Goal: Information Seeking & Learning: Learn about a topic

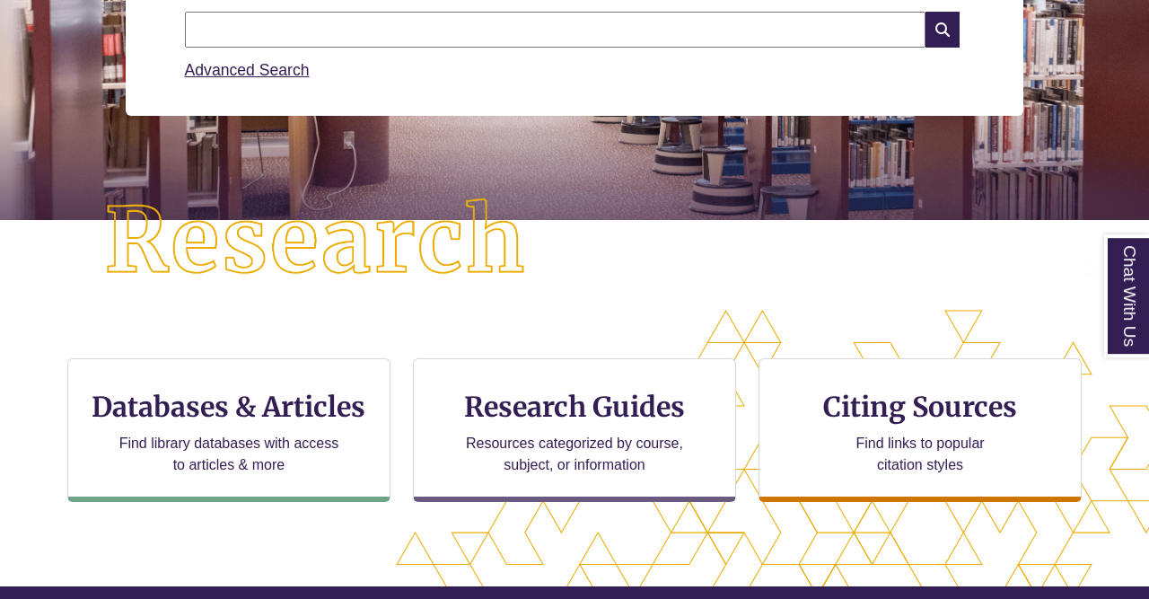
scroll to position [306, 0]
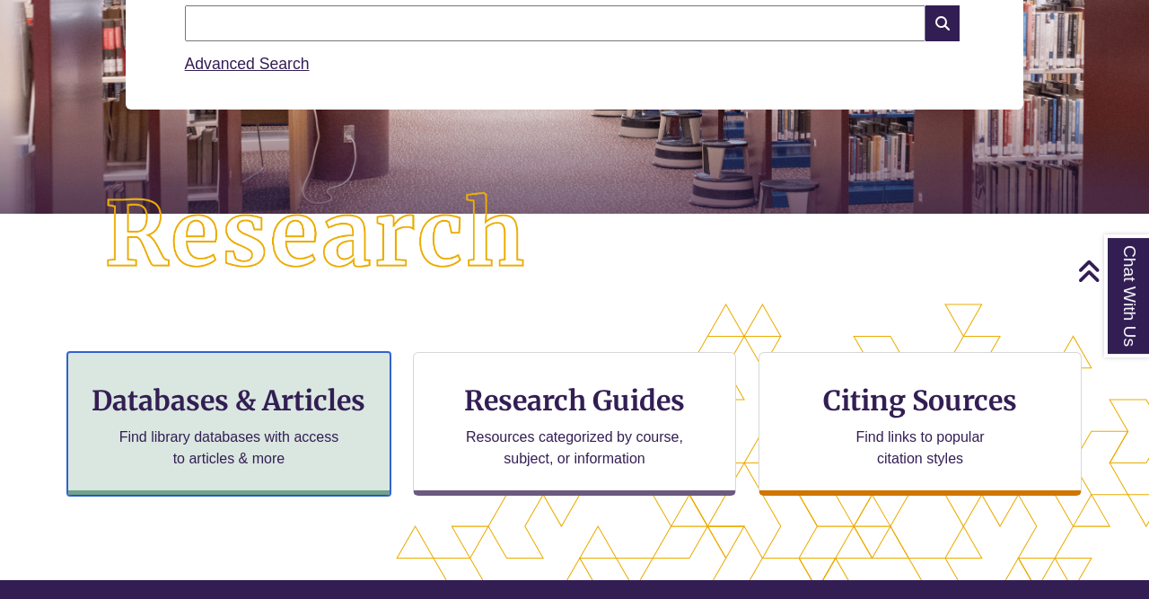
click at [285, 403] on h3 "Databases & Articles" at bounding box center [229, 400] width 293 height 34
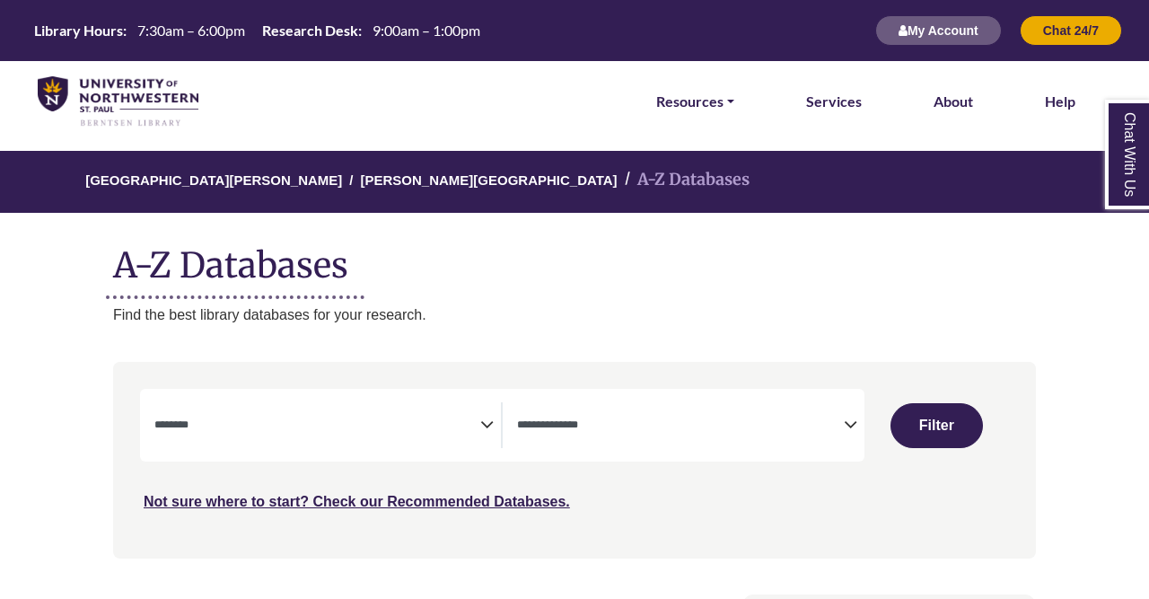
select select "Database Subject Filter"
select select "Database Types Filter"
select select "Database Subject Filter"
select select "Database Types Filter"
click at [418, 427] on textarea "Search" at bounding box center [317, 426] width 326 height 14
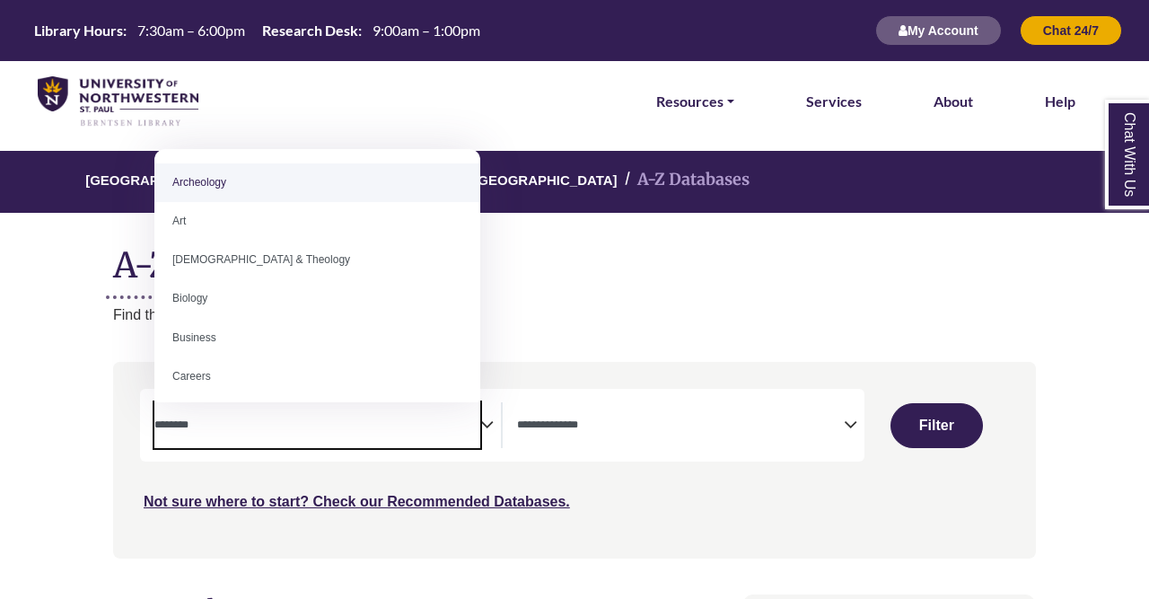
click at [419, 427] on textarea "Search" at bounding box center [317, 426] width 326 height 14
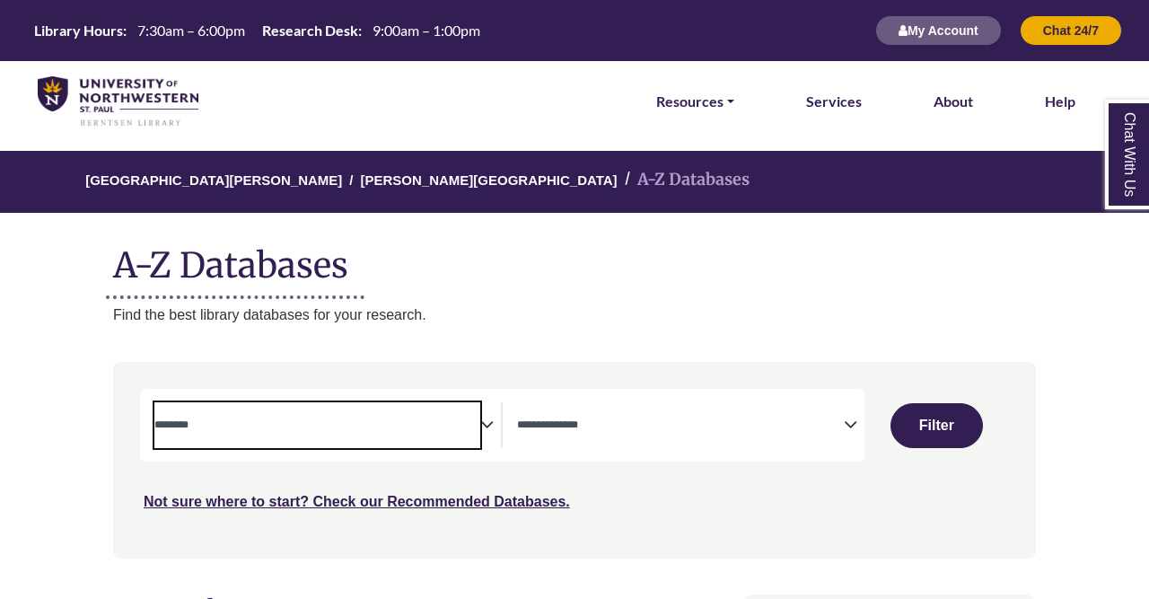
click at [419, 427] on textarea "Search" at bounding box center [317, 426] width 326 height 14
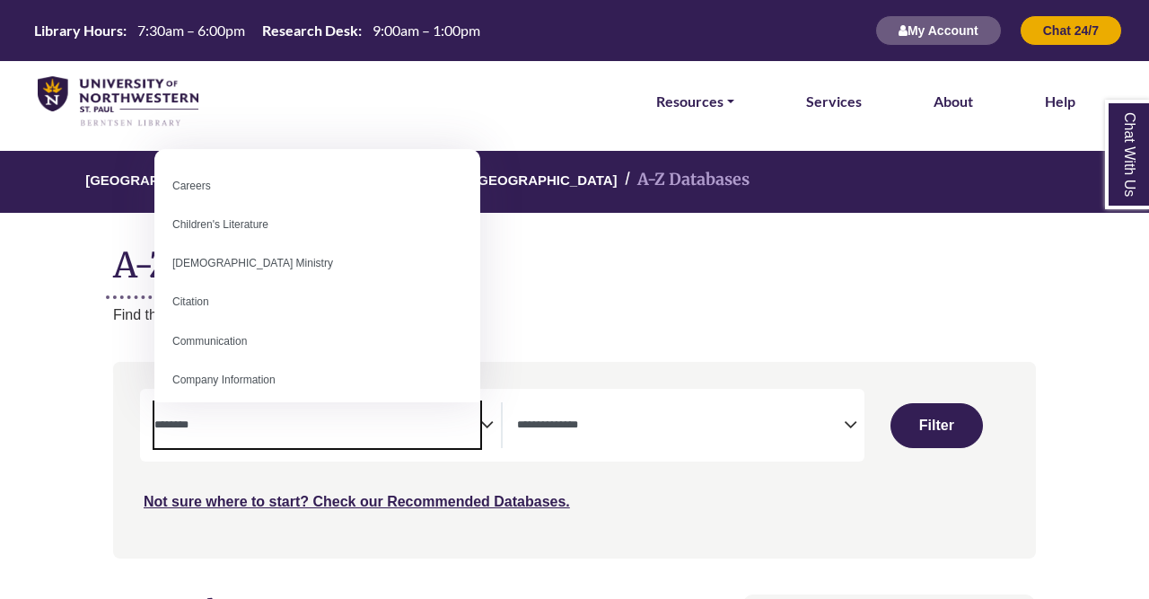
scroll to position [205, 0]
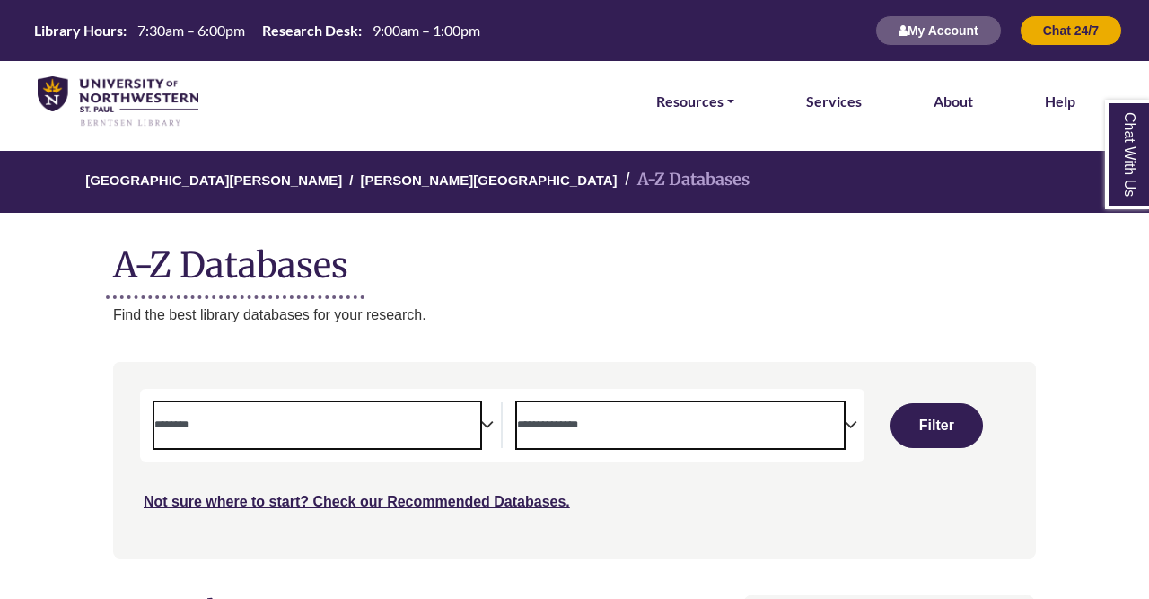
click at [703, 425] on textarea "Search" at bounding box center [680, 426] width 326 height 14
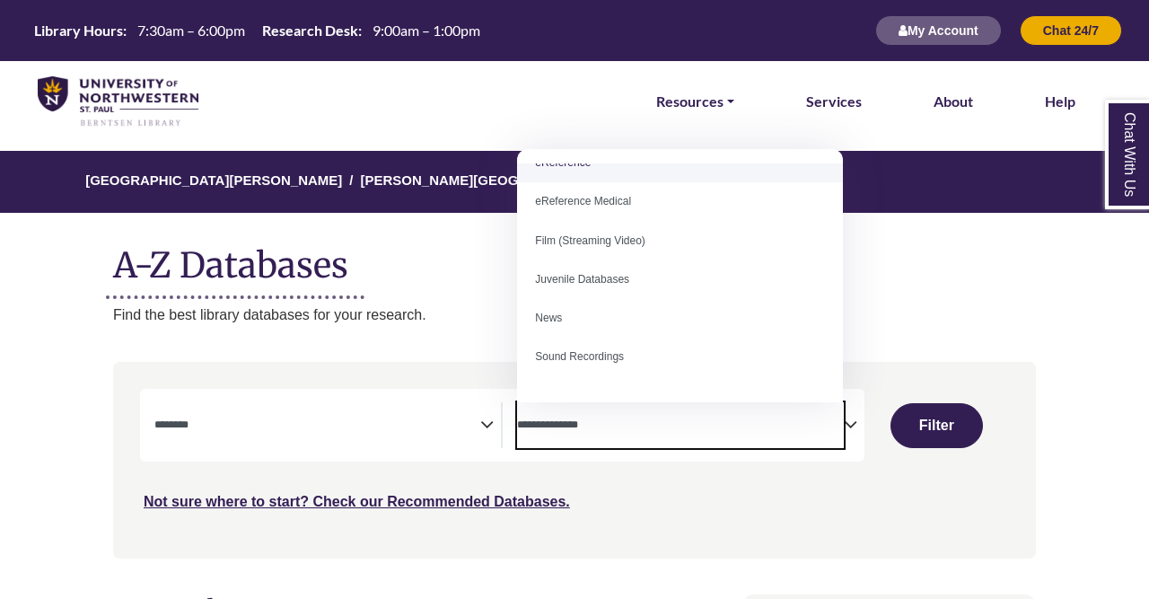
scroll to position [124, 0]
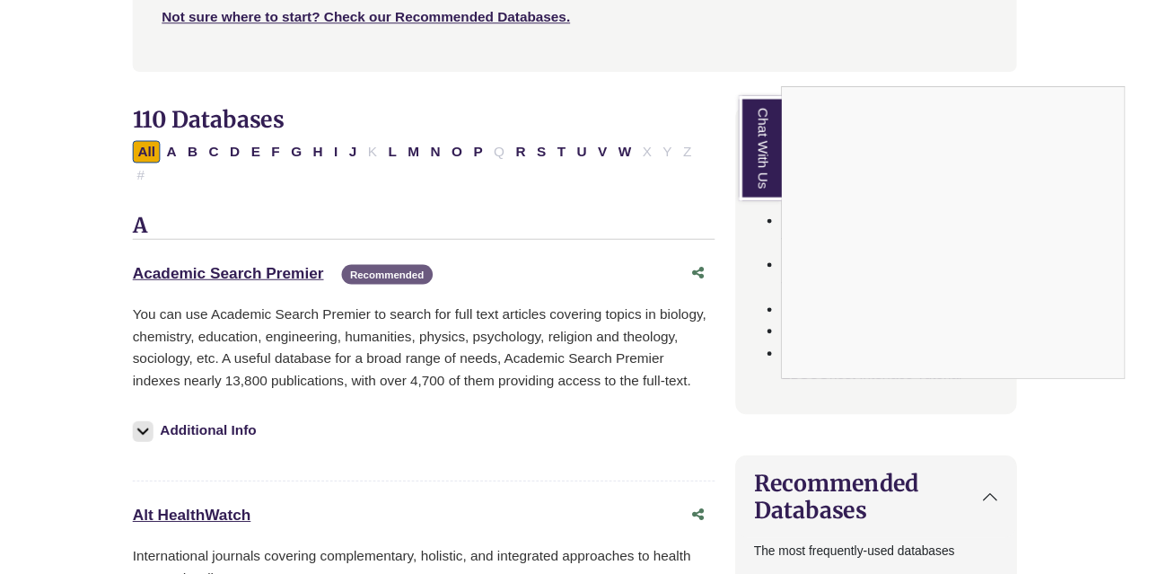
scroll to position [503, 0]
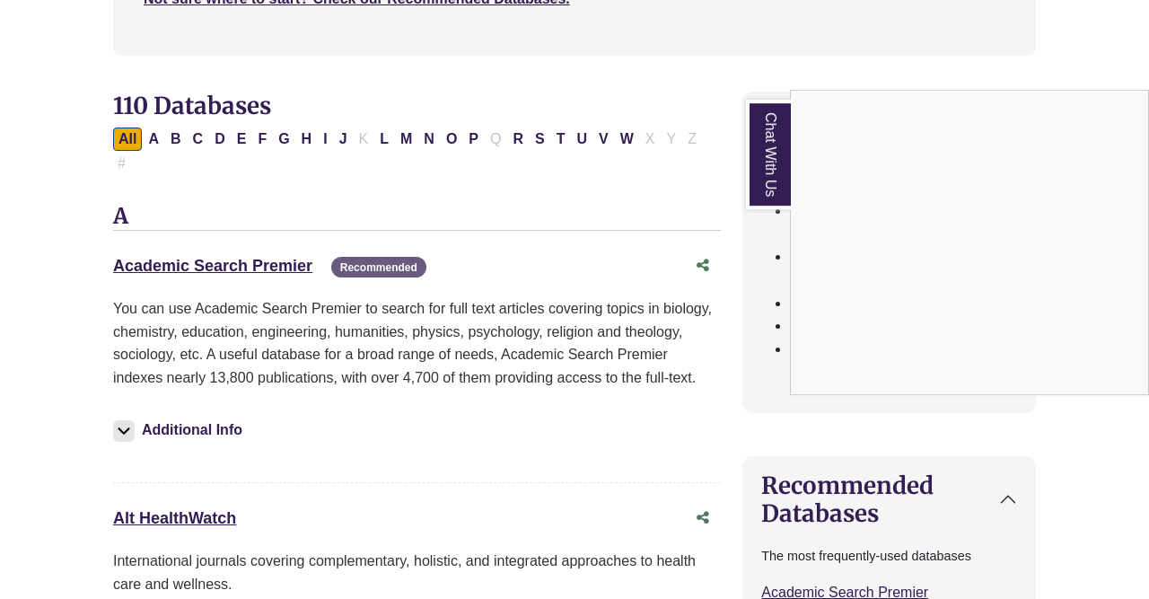
click at [208, 250] on div "Chat With Us" at bounding box center [574, 299] width 1149 height 599
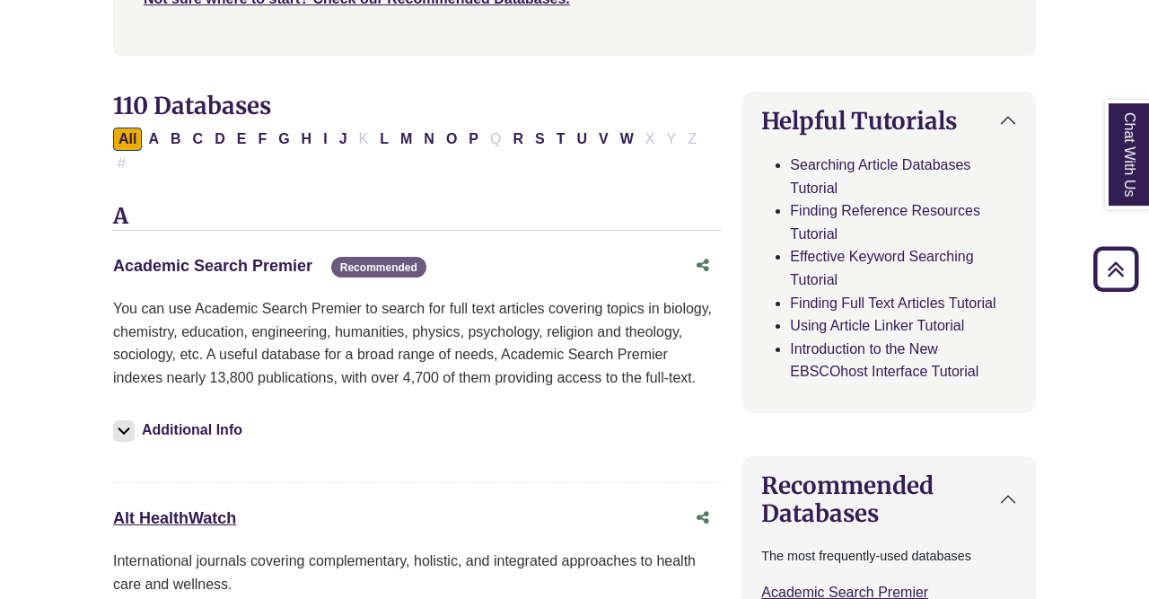
click at [215, 257] on link "Academic Search Premier This link opens in a new window" at bounding box center [212, 266] width 199 height 18
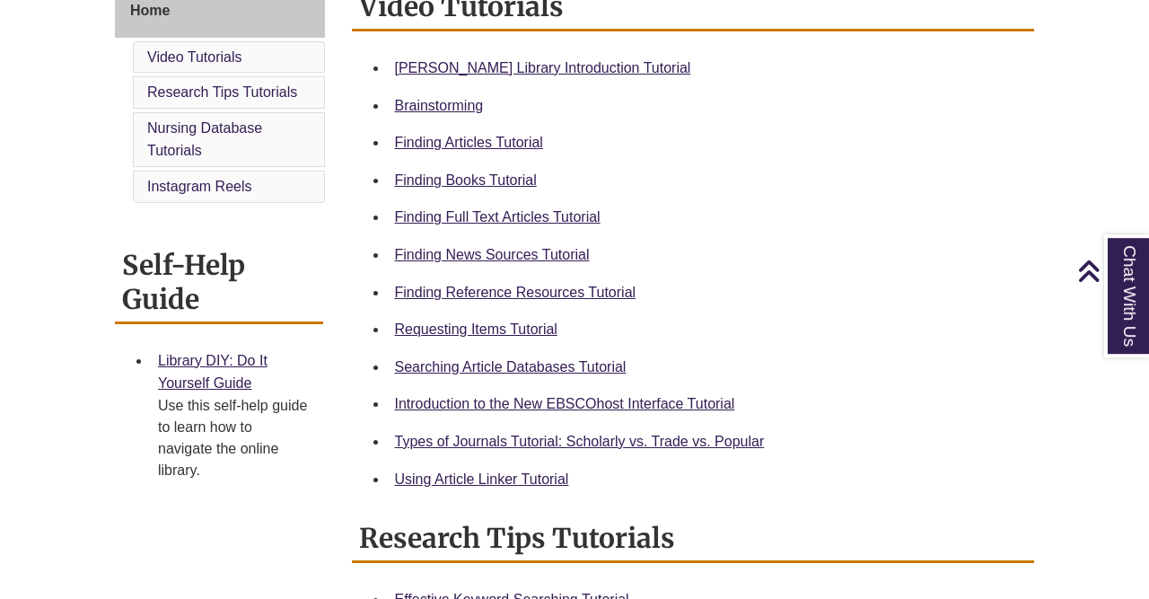
scroll to position [523, 0]
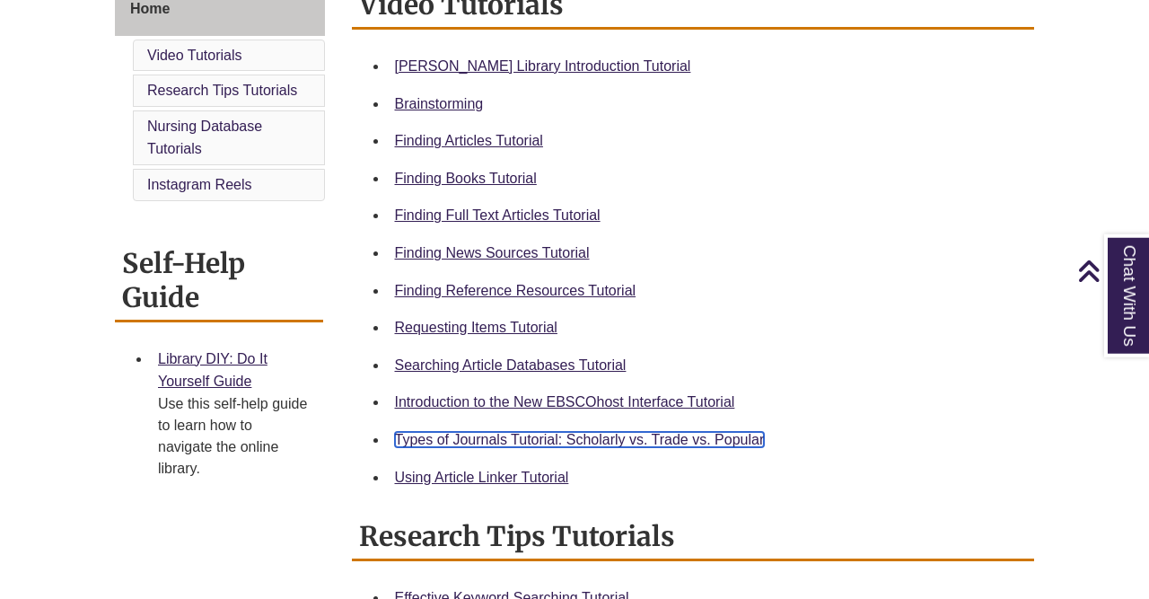
click at [711, 442] on link "Types of Journals Tutorial: Scholarly vs. Trade vs. Popular" at bounding box center [580, 439] width 370 height 15
